Goal: Register for event/course

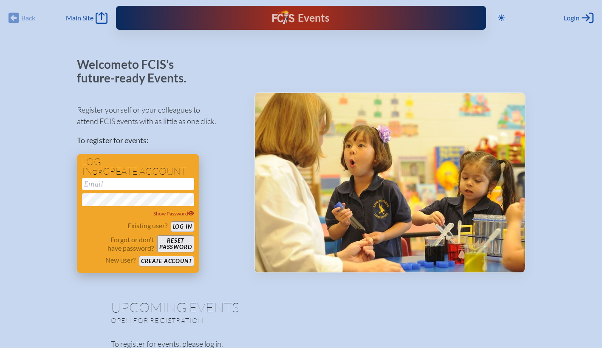
click at [164, 260] on button "Create account" at bounding box center [166, 261] width 55 height 11
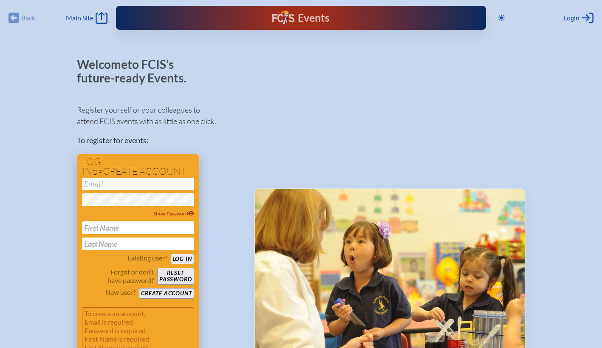
click at [116, 184] on input "email" at bounding box center [138, 184] width 112 height 12
type input "[EMAIL_ADDRESS][PERSON_NAME][DOMAIN_NAME]"
type input "[PERSON_NAME]"
type input "Chagas"
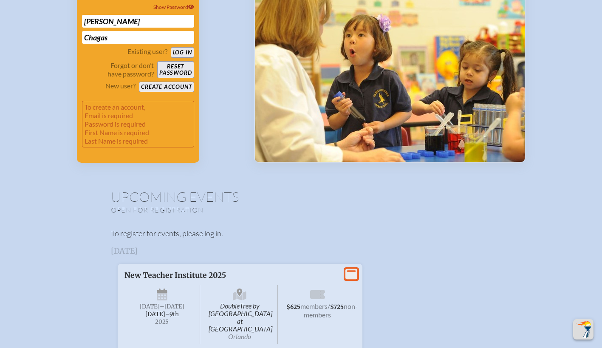
scroll to position [127, 0]
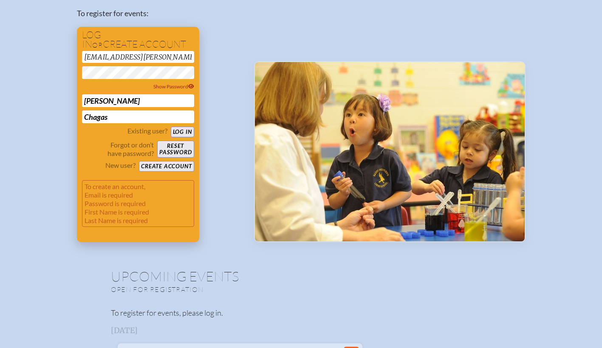
click at [152, 167] on button "Create account" at bounding box center [166, 166] width 55 height 11
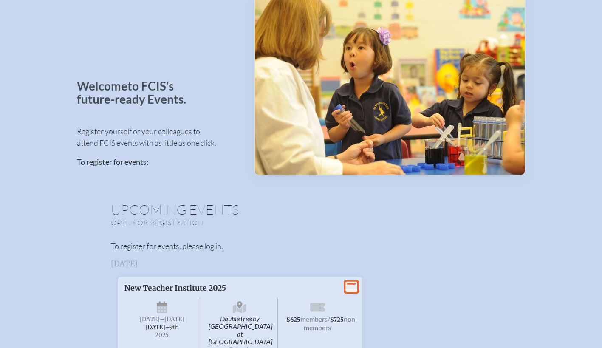
scroll to position [0, 0]
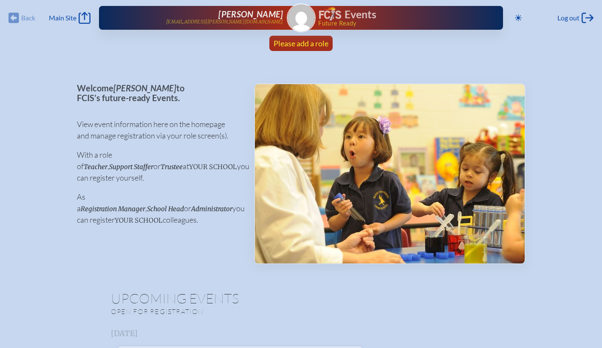
click at [315, 42] on span "Please add a role" at bounding box center [301, 43] width 55 height 9
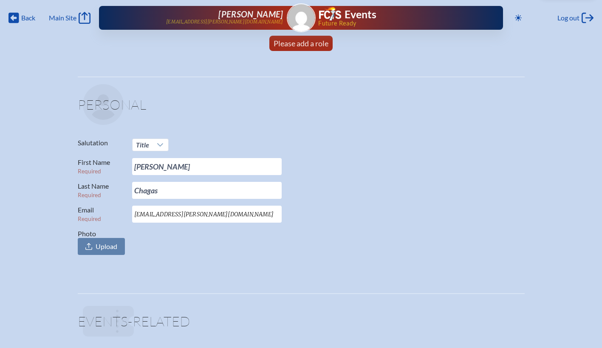
drag, startPoint x: 602, startPoint y: 76, endPoint x: 601, endPoint y: 99, distance: 22.5
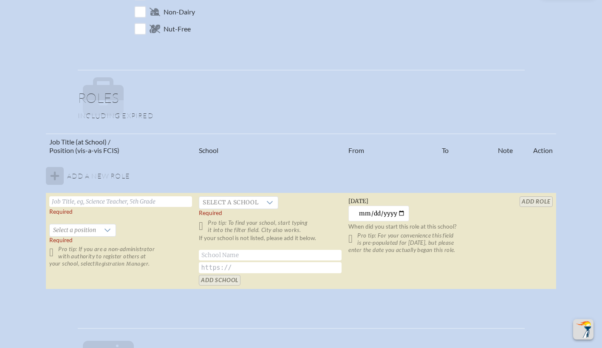
scroll to position [430, 0]
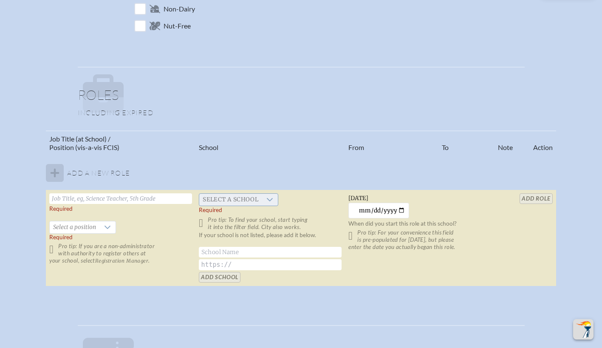
click at [214, 198] on span "Select a school" at bounding box center [230, 200] width 62 height 12
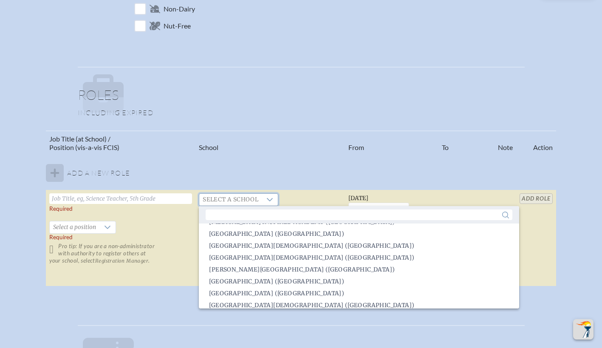
scroll to position [217, 0]
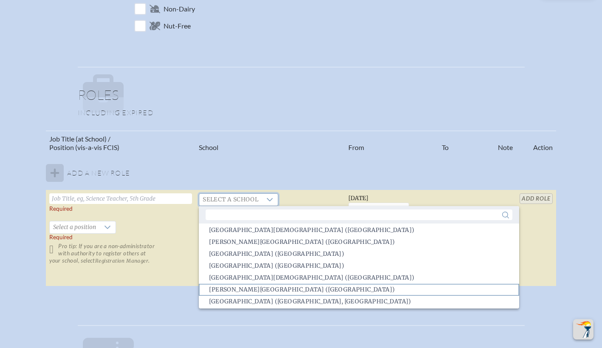
click at [236, 286] on span "Bolles School (Jacksonville)" at bounding box center [302, 290] width 186 height 8
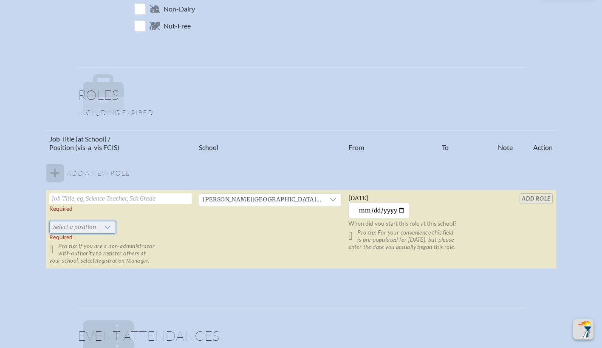
click at [91, 229] on span "Select a position" at bounding box center [75, 227] width 50 height 12
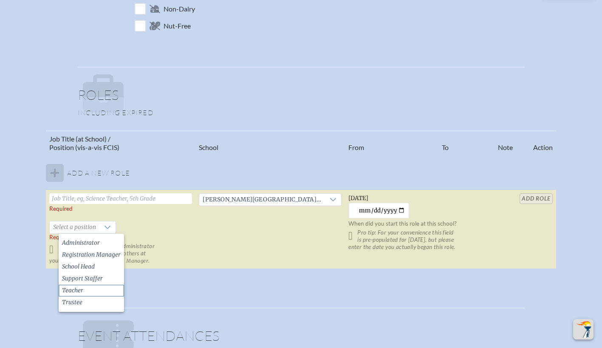
click at [85, 291] on li "Teacher" at bounding box center [91, 291] width 65 height 12
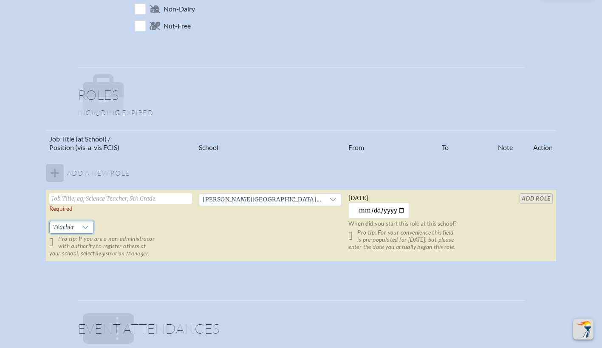
click at [97, 200] on input "text" at bounding box center [120, 198] width 143 height 11
type input "Learning Support"
click at [526, 199] on input "add Role" at bounding box center [536, 198] width 33 height 11
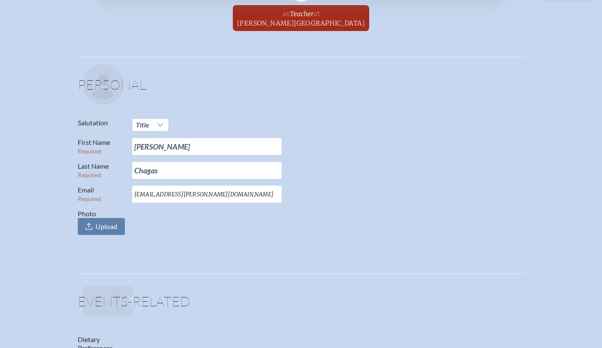
scroll to position [0, 0]
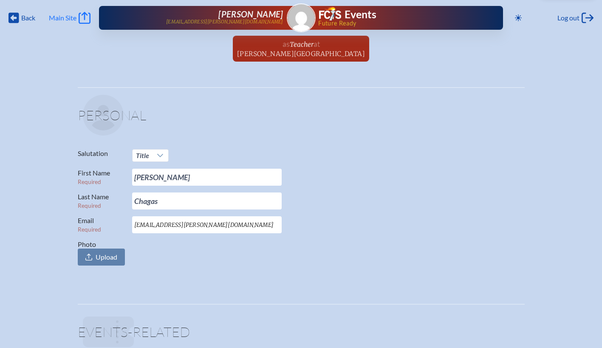
click at [66, 22] on span "Main Site" at bounding box center [63, 18] width 28 height 8
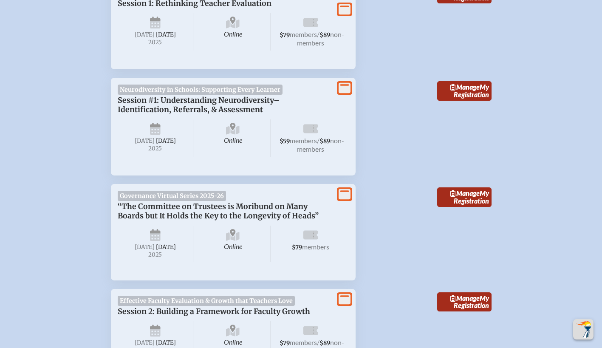
scroll to position [479, 0]
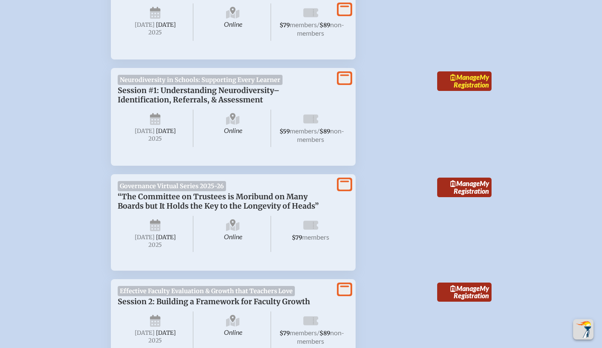
click at [459, 82] on link "Manage My Registration" at bounding box center [464, 81] width 54 height 20
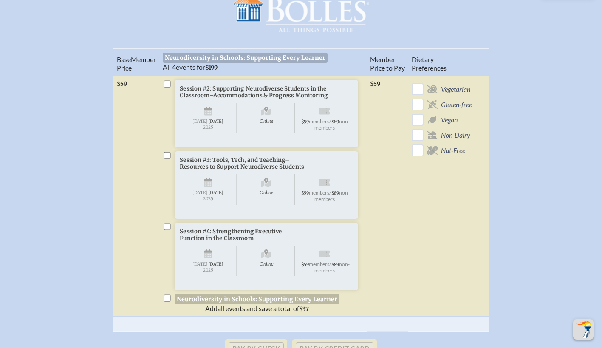
scroll to position [281, 0]
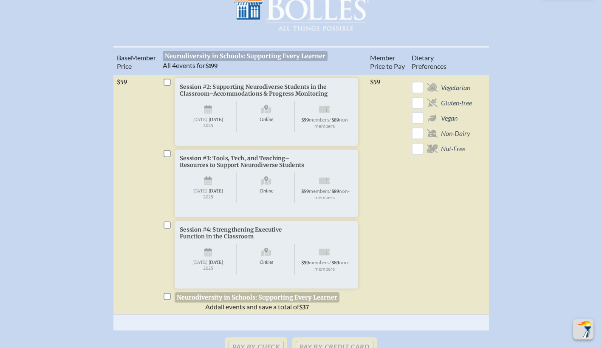
click at [167, 86] on input "checkbox" at bounding box center [167, 82] width 7 height 7
checkbox input "true"
click at [167, 157] on input "checkbox" at bounding box center [167, 153] width 7 height 7
checkbox input "true"
click at [168, 229] on input "checkbox" at bounding box center [167, 225] width 7 height 7
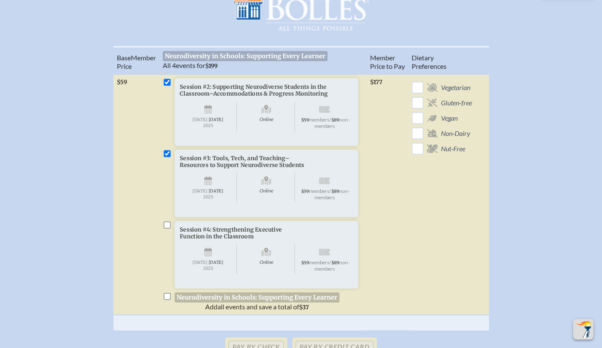
checkbox input "true"
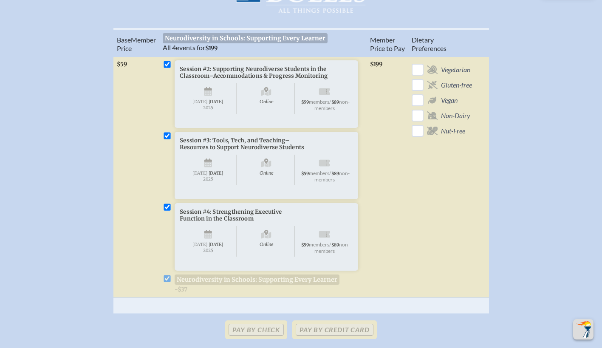
scroll to position [300, 0]
click at [420, 71] on input "checkbox" at bounding box center [417, 69] width 15 height 15
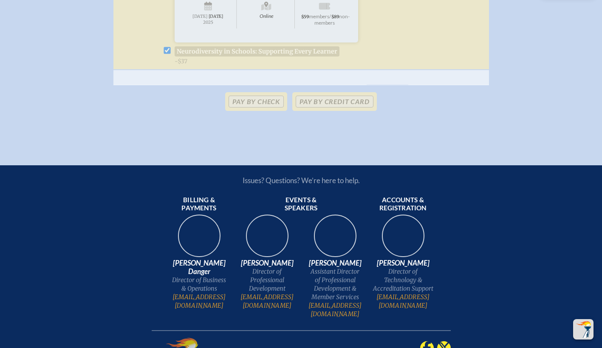
scroll to position [528, 0]
click at [331, 110] on p "Pay by Credit Card" at bounding box center [334, 101] width 84 height 19
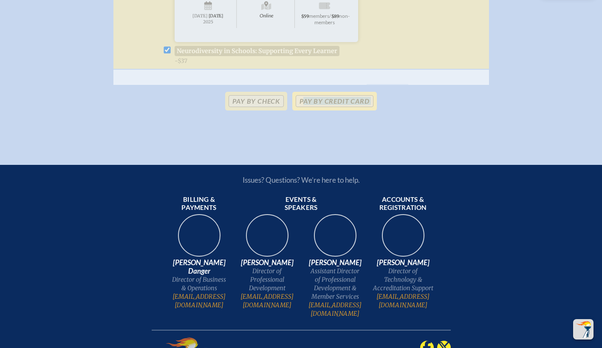
click at [331, 110] on p "Pay by Credit Card" at bounding box center [334, 101] width 84 height 19
drag, startPoint x: 331, startPoint y: 130, endPoint x: 431, endPoint y: 55, distance: 124.8
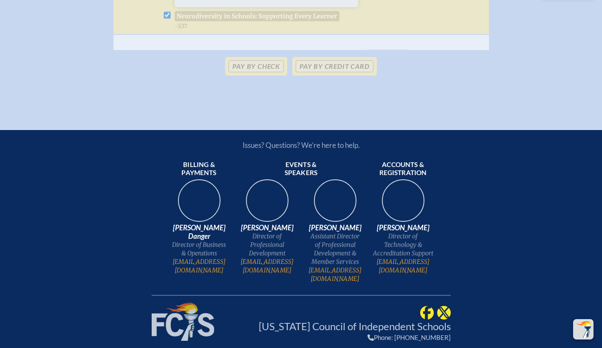
scroll to position [260, 0]
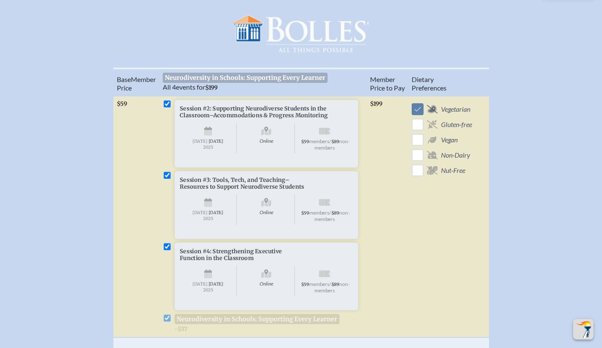
click at [393, 89] on th "Member Price to Pay" at bounding box center [388, 82] width 42 height 28
click at [414, 116] on input "checkbox" at bounding box center [417, 109] width 15 height 15
checkbox input "false"
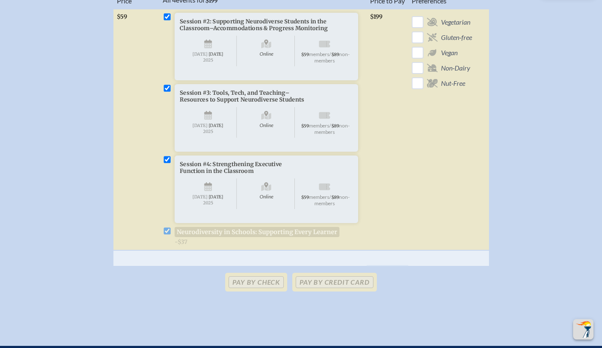
scroll to position [351, 0]
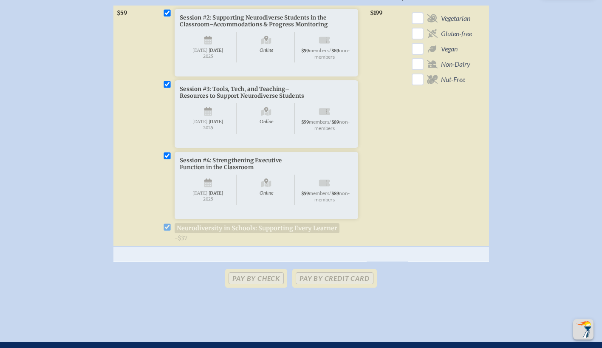
click at [170, 242] on li "Session #4: Strengthening Executive Function in the Classroom Online [DATE] $59…" at bounding box center [263, 197] width 201 height 90
click at [256, 288] on p "Pay by Check" at bounding box center [256, 278] width 62 height 19
click at [324, 288] on p "Pay by Credit Card" at bounding box center [334, 278] width 84 height 19
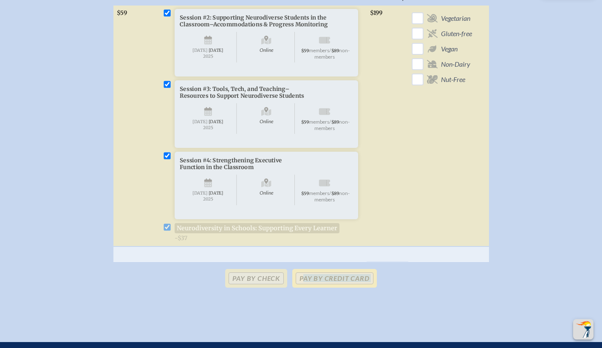
click at [324, 288] on p "Pay by Credit Card" at bounding box center [334, 278] width 84 height 19
